Goal: Find specific page/section: Find specific page/section

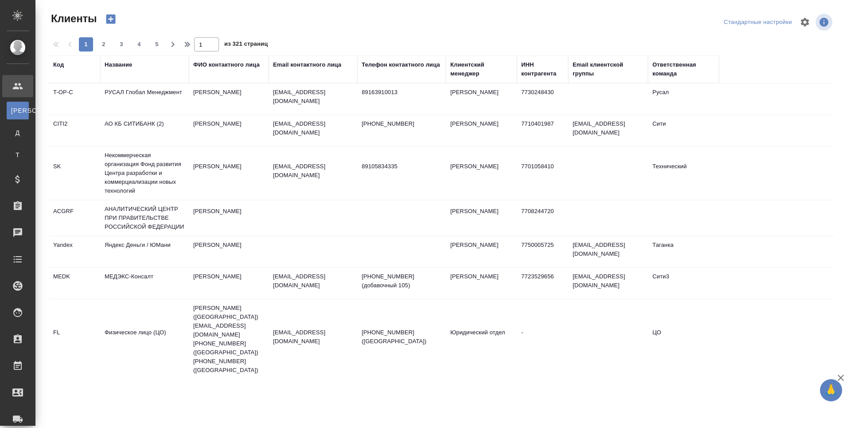
select select "RU"
click at [24, 315] on div at bounding box center [24, 312] width 25 height 11
click at [14, 337] on span "PM" at bounding box center [17, 336] width 13 height 9
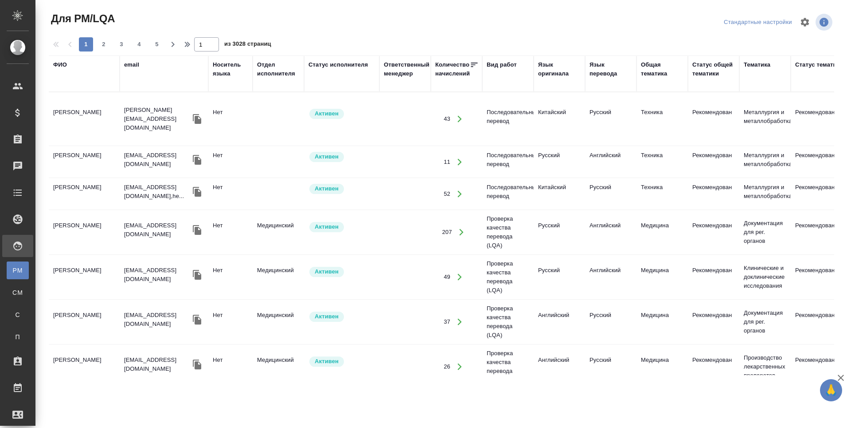
click at [63, 67] on div "ФИО" at bounding box center [60, 64] width 14 height 9
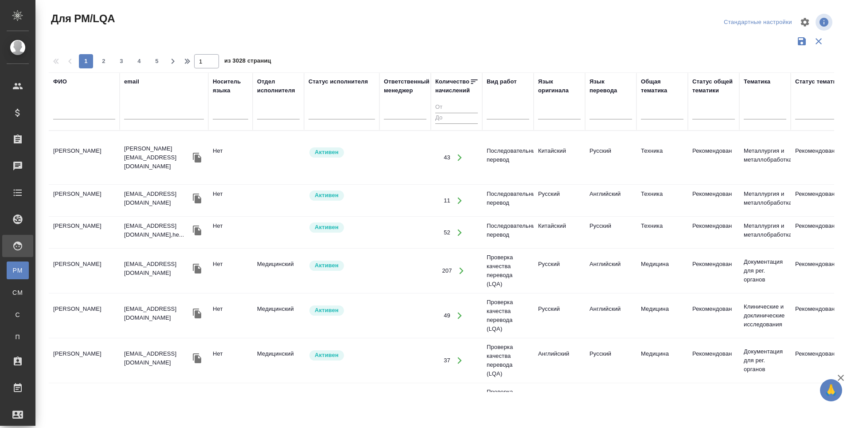
click at [56, 116] on input "text" at bounding box center [84, 113] width 62 height 11
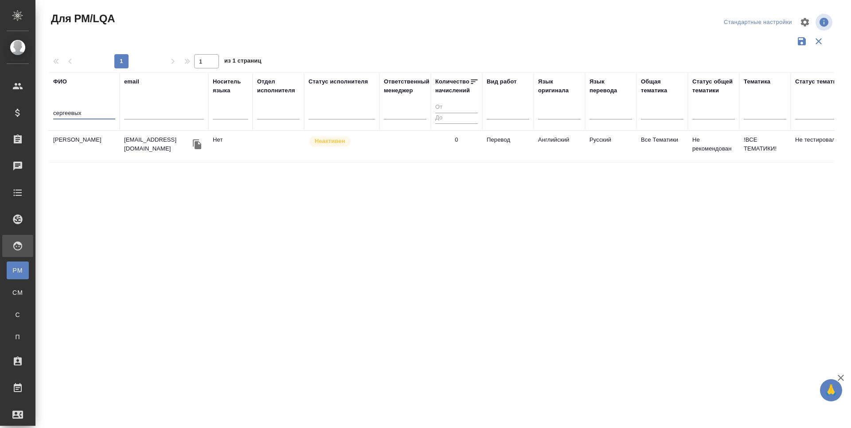
type input "сергеевых"
click at [75, 142] on td "[PERSON_NAME]" at bounding box center [84, 146] width 71 height 31
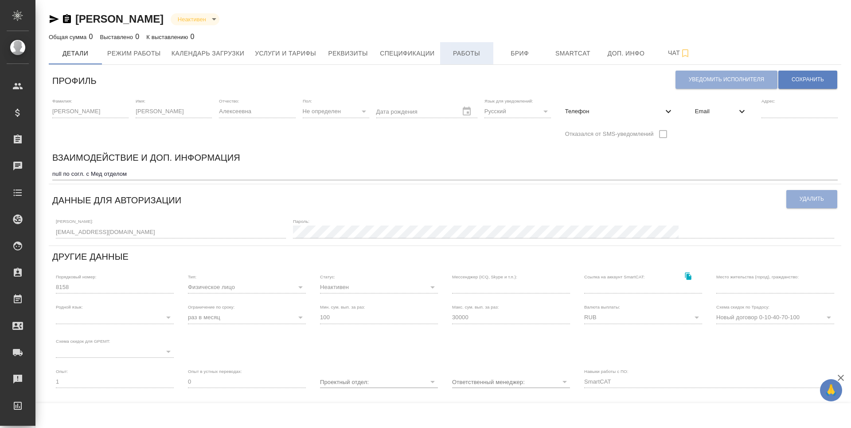
click at [472, 55] on span "Работы" at bounding box center [467, 53] width 43 height 11
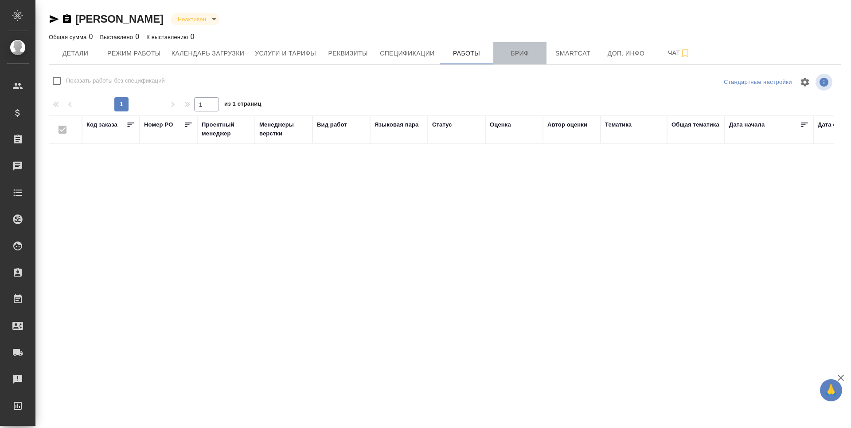
click at [520, 55] on span "Бриф" at bounding box center [520, 53] width 43 height 11
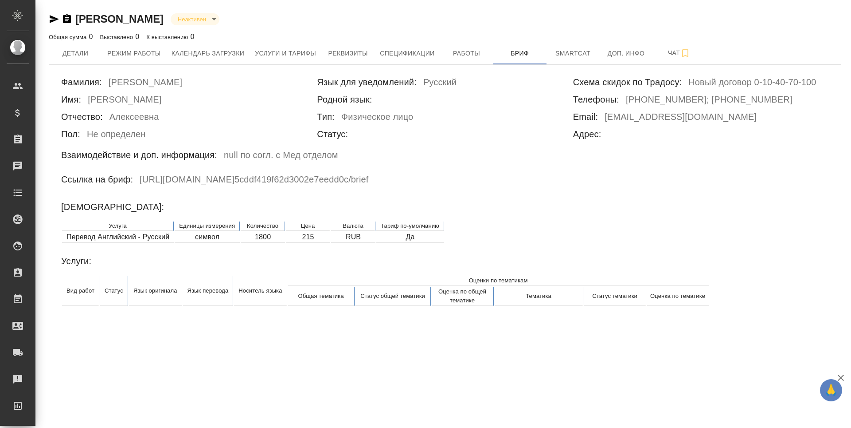
click at [52, 17] on icon "button" at bounding box center [54, 19] width 9 height 8
